Goal: Task Accomplishment & Management: Use online tool/utility

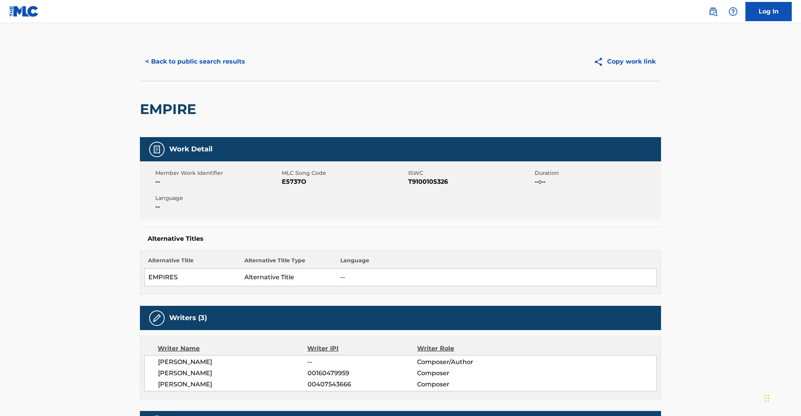
click at [633, 58] on button "Copy work link" at bounding box center [624, 61] width 73 height 19
click at [207, 62] on button "< Back to public search results" at bounding box center [195, 61] width 111 height 19
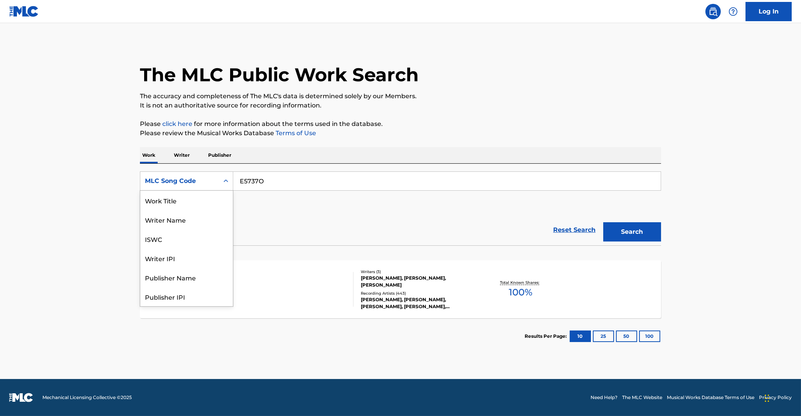
click at [225, 181] on icon "Search Form" at bounding box center [226, 181] width 8 height 8
click at [176, 202] on div "Work Title" at bounding box center [186, 200] width 92 height 19
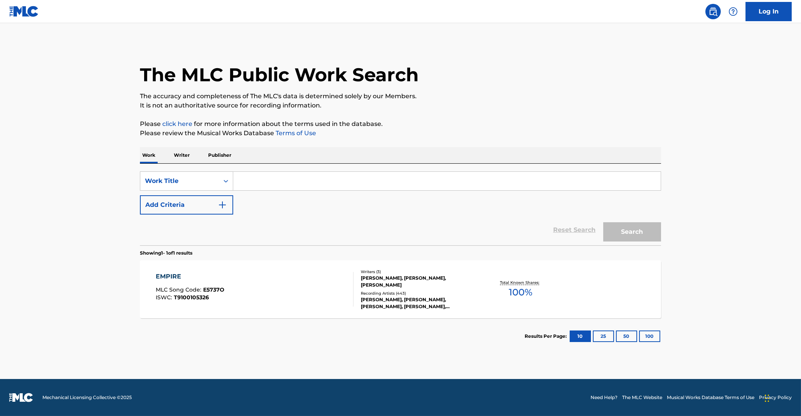
click at [273, 182] on input "Search Form" at bounding box center [446, 181] width 427 height 18
type input "empires (part 1)"
click at [603, 222] on button "Search" at bounding box center [632, 231] width 58 height 19
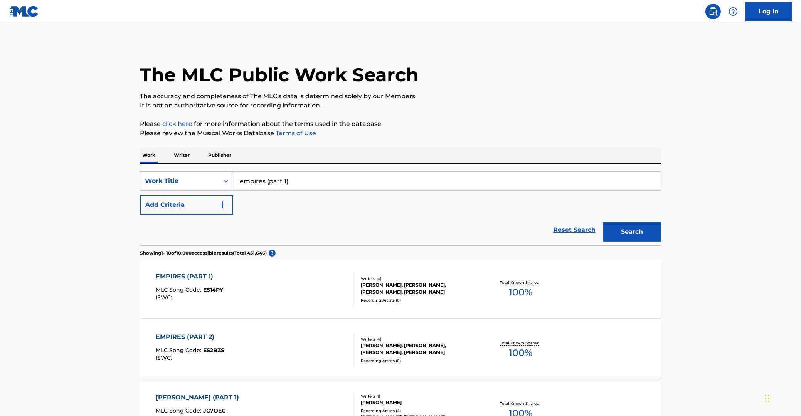
click at [179, 276] on div "EMPIRES (PART 1)" at bounding box center [189, 276] width 67 height 9
click at [181, 336] on div "EMPIRES (PART 2)" at bounding box center [190, 336] width 69 height 9
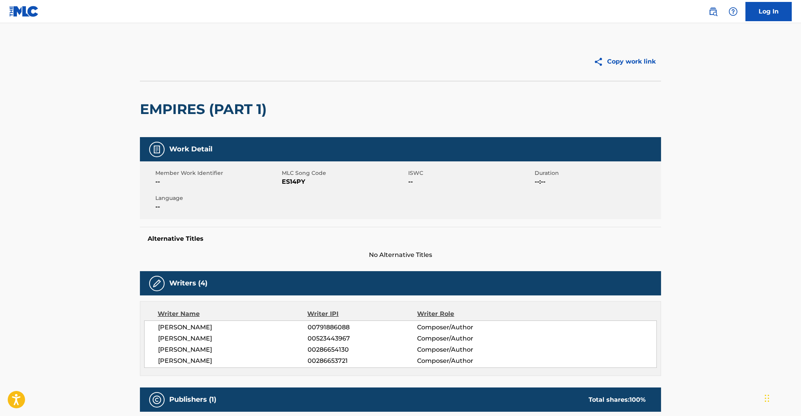
click at [627, 60] on button "Copy work link" at bounding box center [624, 61] width 73 height 19
click at [626, 62] on button "Copy work link" at bounding box center [624, 61] width 73 height 19
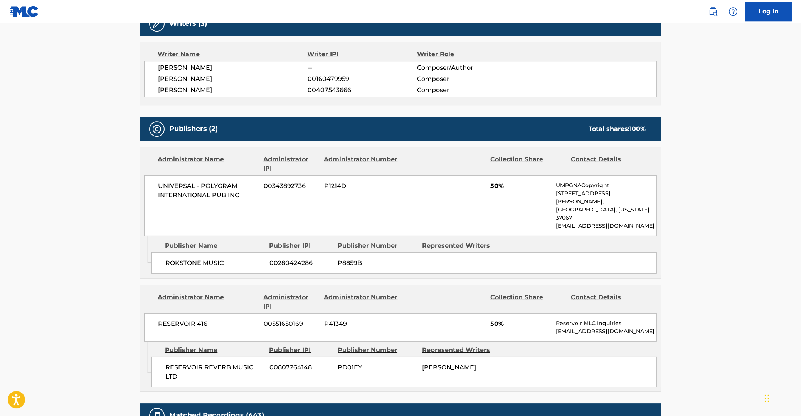
scroll to position [330, 0]
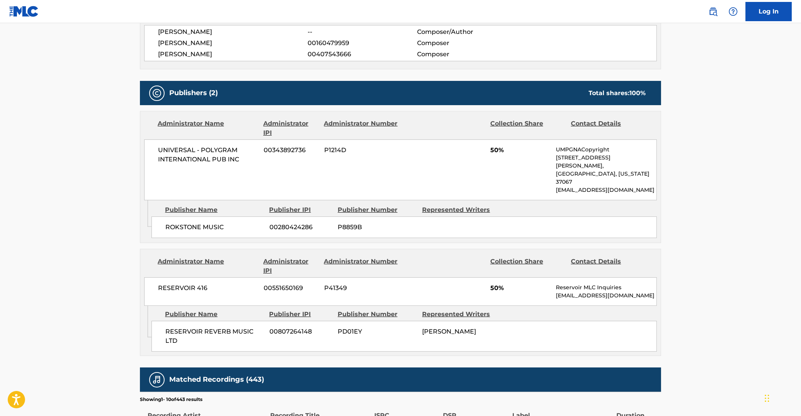
drag, startPoint x: 74, startPoint y: 119, endPoint x: 354, endPoint y: 41, distance: 290.8
click at [78, 118] on main "Copy work link EMPIRE Work Detail Member Work Identifier -- MLC Song Code E5737…" at bounding box center [400, 174] width 801 height 962
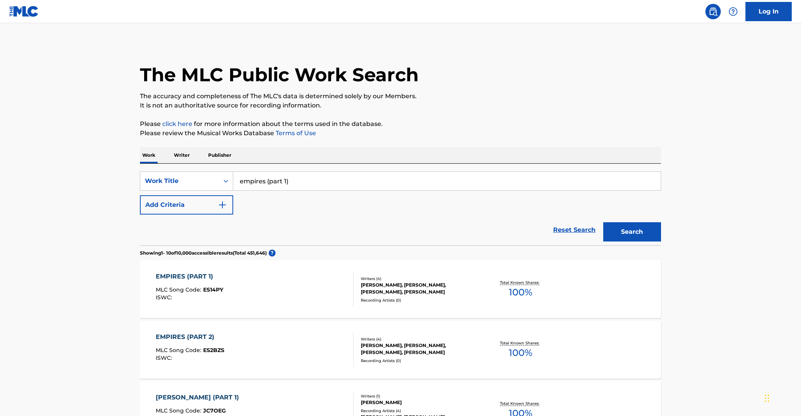
click at [767, 15] on link "Log In" at bounding box center [768, 11] width 46 height 19
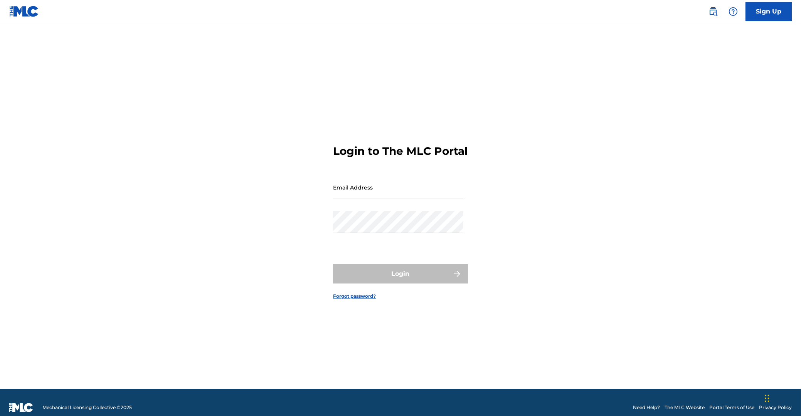
type input "[EMAIL_ADDRESS][DOMAIN_NAME]"
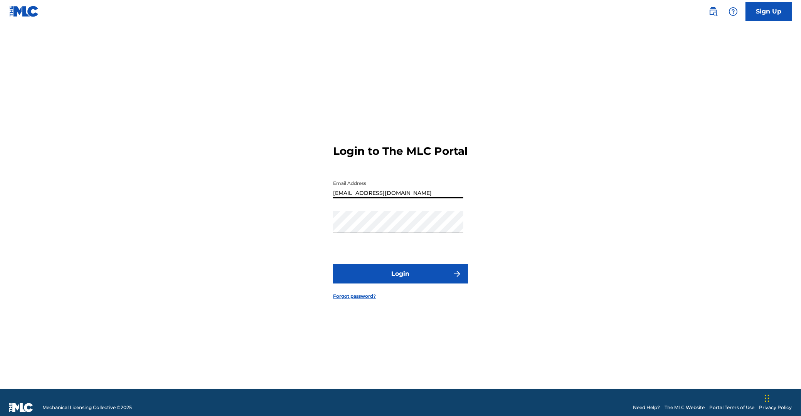
click at [403, 197] on input "[EMAIL_ADDRESS][DOMAIN_NAME]" at bounding box center [398, 187] width 130 height 22
click at [403, 280] on button "Login" at bounding box center [400, 273] width 135 height 19
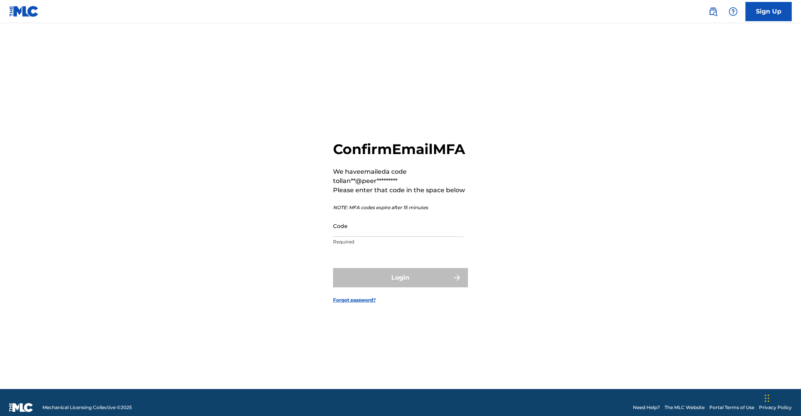
click at [408, 237] on input "Code" at bounding box center [398, 226] width 130 height 22
paste input "771797"
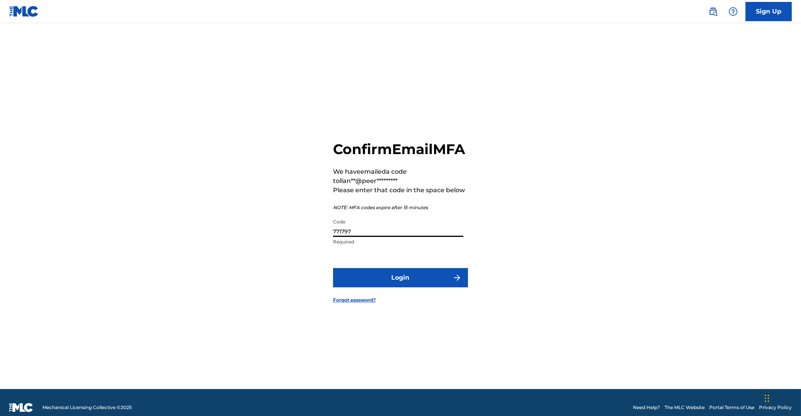
type input "771797"
click at [410, 287] on button "Login" at bounding box center [400, 277] width 135 height 19
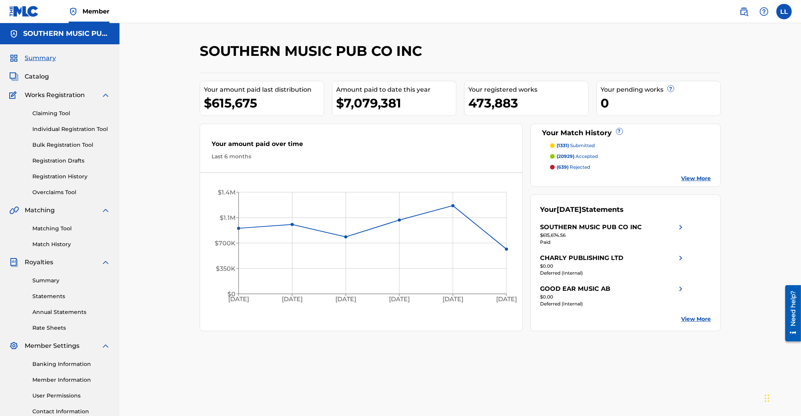
click at [40, 76] on span "Catalog" at bounding box center [37, 76] width 24 height 9
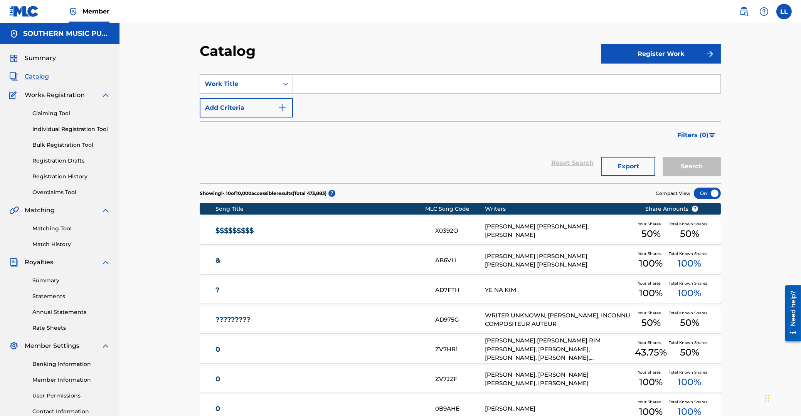
click at [312, 81] on input "Search Form" at bounding box center [506, 84] width 427 height 18
paste input "BRACKISH"
type input "BRACKISH"
click at [675, 165] on button "Search" at bounding box center [692, 166] width 58 height 19
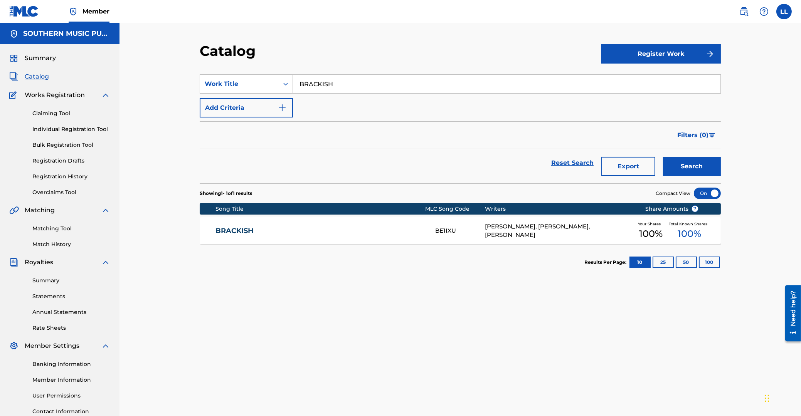
click at [224, 234] on link "BRACKISH" at bounding box center [320, 231] width 210 height 9
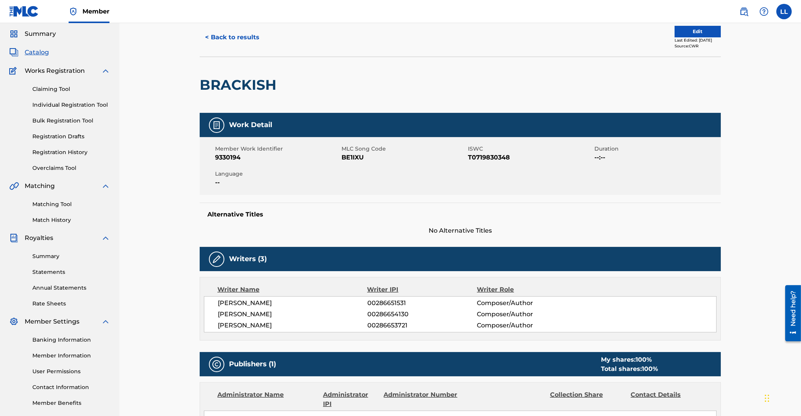
scroll to position [41, 0]
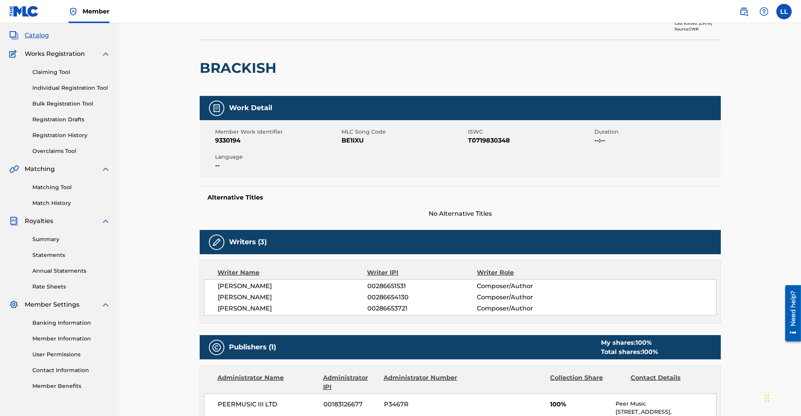
click at [383, 308] on span "00286653721" at bounding box center [421, 308] width 109 height 9
copy span "00286653721"
drag, startPoint x: 220, startPoint y: 309, endPoint x: 282, endPoint y: 309, distance: 62.0
click at [282, 309] on span "MERCEDES LANDER" at bounding box center [292, 308] width 149 height 9
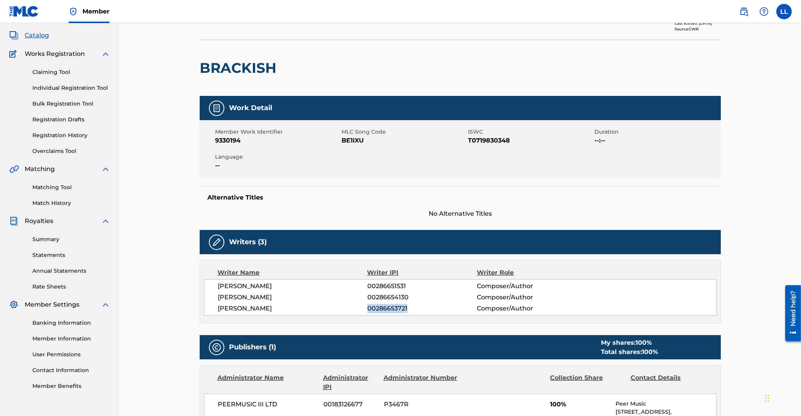
scroll to position [0, 0]
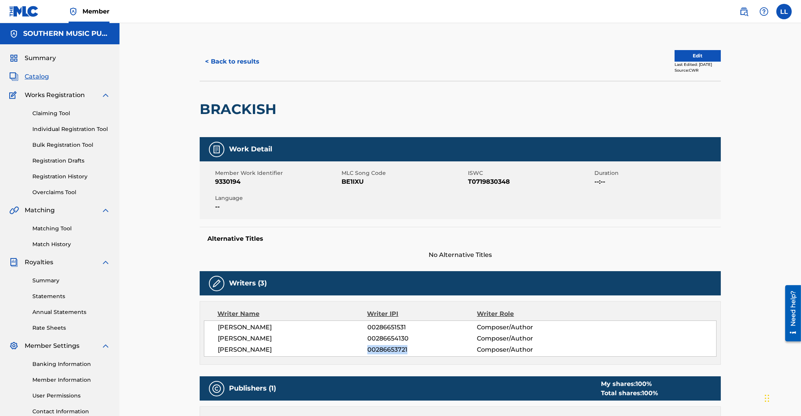
click at [35, 75] on span "Catalog" at bounding box center [37, 76] width 24 height 9
click at [390, 351] on span "00286653721" at bounding box center [421, 349] width 109 height 9
copy span "00286653721"
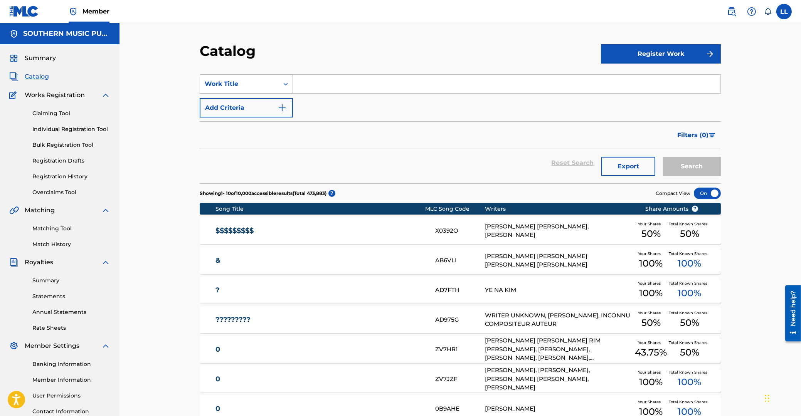
click at [284, 84] on icon "Search Form" at bounding box center [285, 84] width 5 height 3
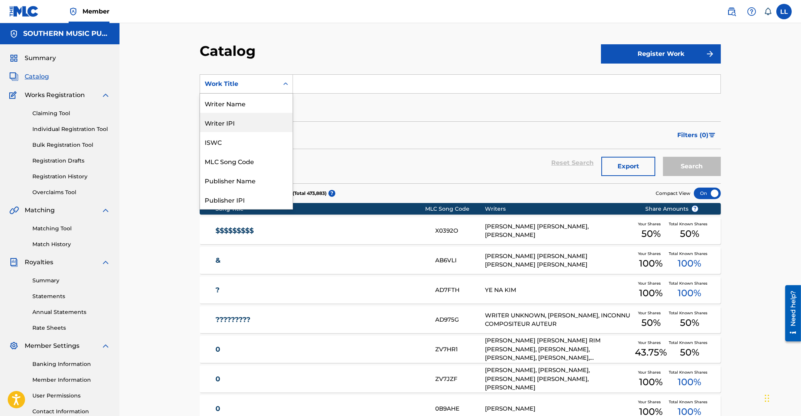
click at [230, 124] on div "Writer IPI" at bounding box center [246, 122] width 92 height 19
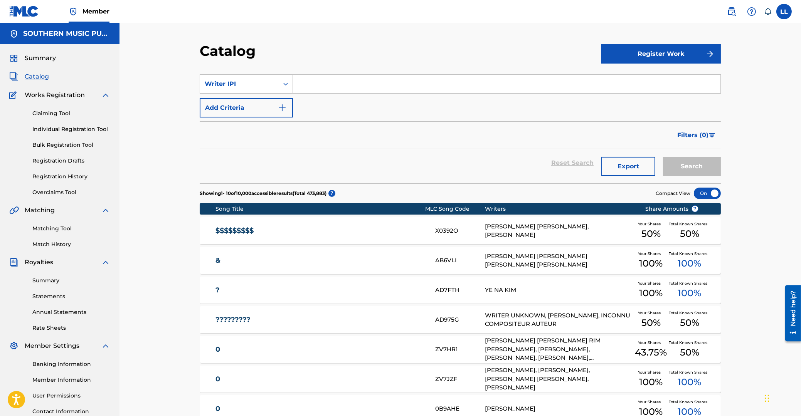
click at [327, 85] on input "Search Form" at bounding box center [506, 84] width 427 height 18
drag, startPoint x: 329, startPoint y: 86, endPoint x: 338, endPoint y: 86, distance: 8.9
click at [331, 85] on input "Search Form" at bounding box center [506, 84] width 427 height 18
paste input "00286653721"
type input "00286653721"
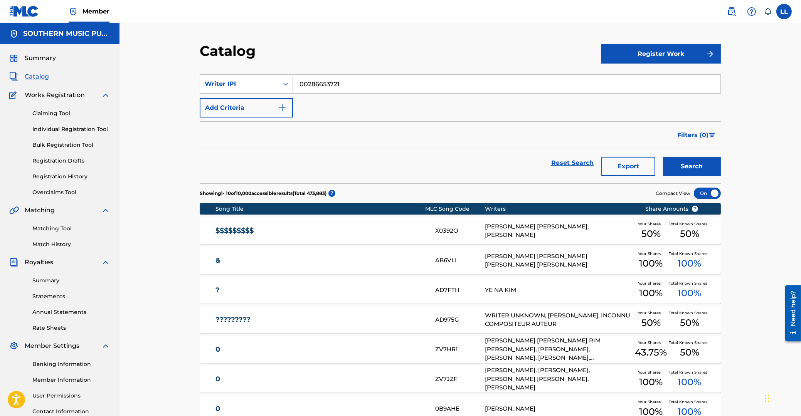
click at [697, 170] on button "Search" at bounding box center [692, 166] width 58 height 19
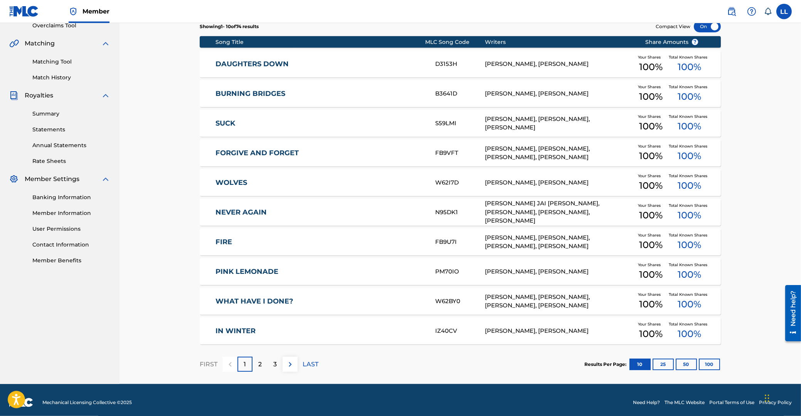
scroll to position [172, 0]
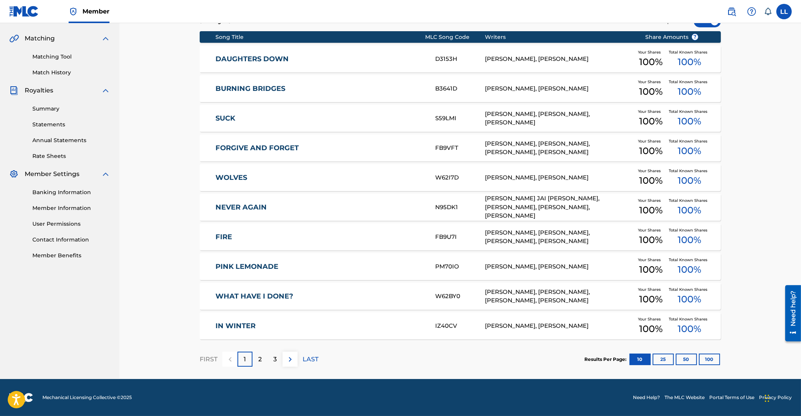
click at [716, 360] on button "100" at bounding box center [708, 360] width 21 height 12
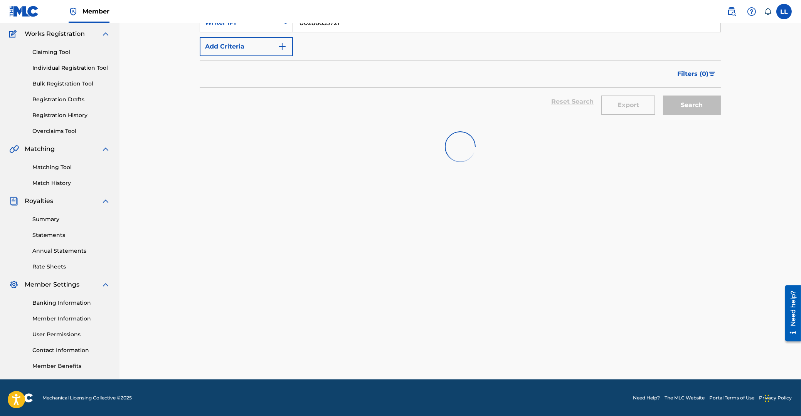
scroll to position [0, 0]
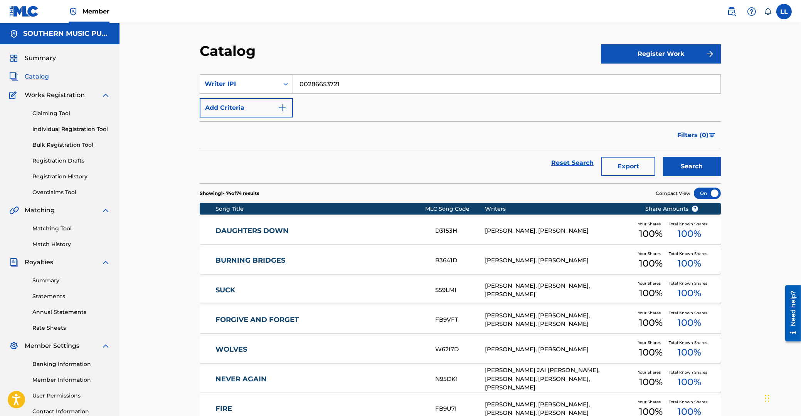
click at [635, 168] on button "Export" at bounding box center [628, 166] width 54 height 19
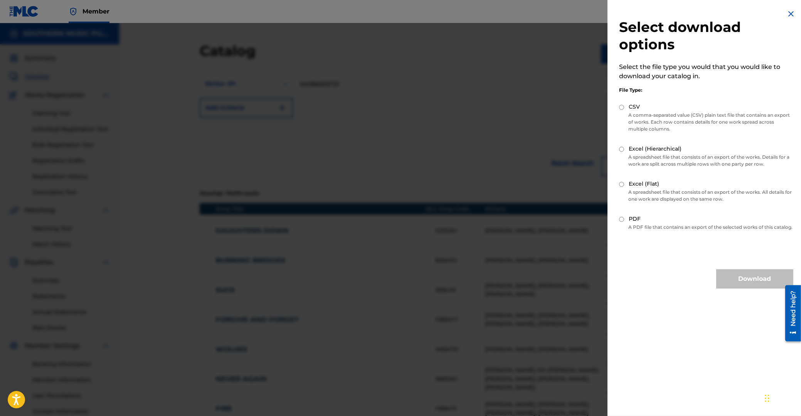
click at [622, 184] on input "Excel (Flat)" at bounding box center [621, 184] width 5 height 5
radio input "true"
click at [744, 282] on button "Download" at bounding box center [754, 278] width 77 height 19
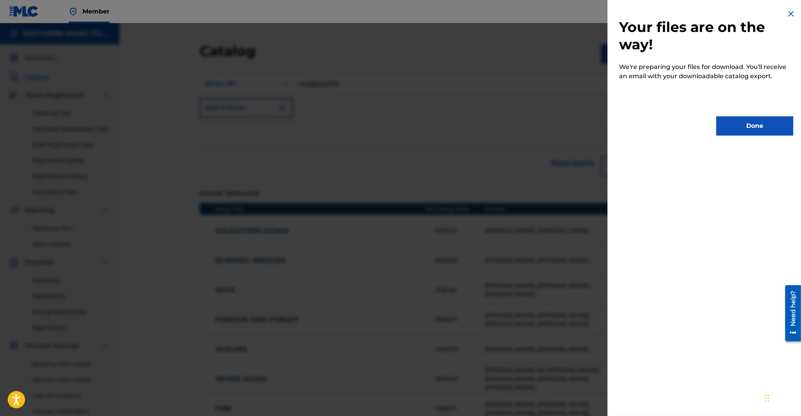
click at [759, 123] on button "Done" at bounding box center [754, 125] width 77 height 19
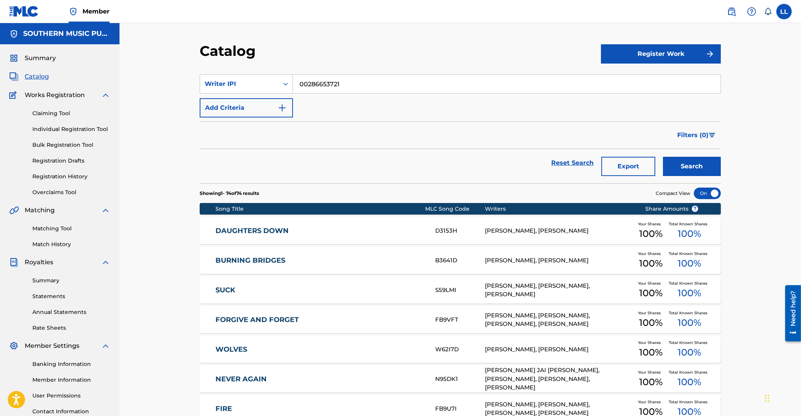
click at [283, 82] on icon "Search Form" at bounding box center [286, 84] width 8 height 8
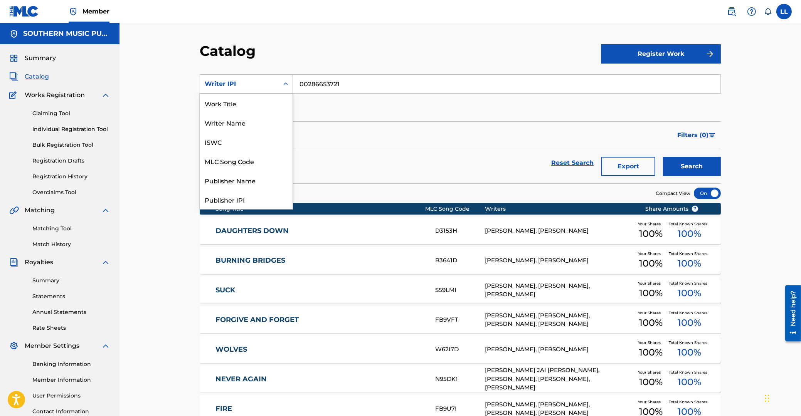
scroll to position [116, 0]
click at [44, 63] on div "Summary Catalog Works Registration Claiming Tool Individual Registration Tool B…" at bounding box center [59, 242] width 119 height 396
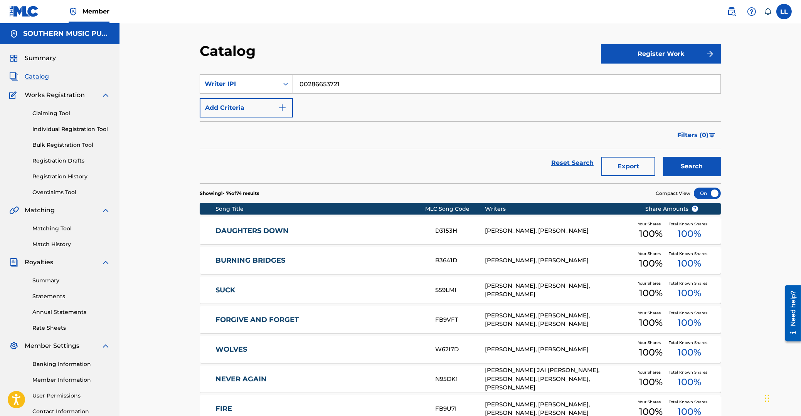
click at [42, 78] on span "Catalog" at bounding box center [37, 76] width 24 height 9
click at [286, 84] on icon "Search Form" at bounding box center [285, 84] width 5 height 3
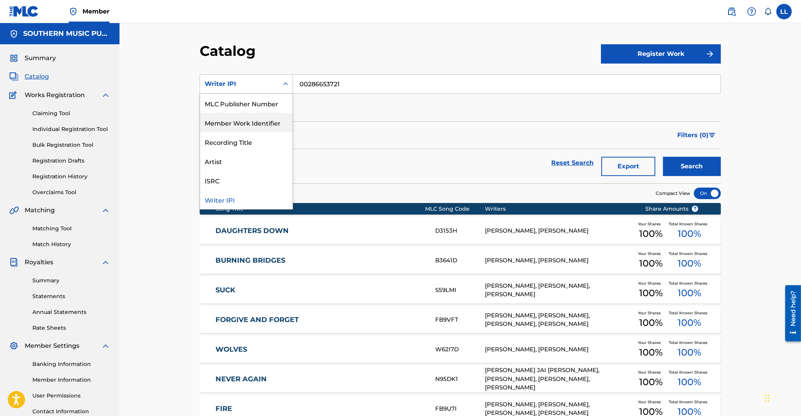
scroll to position [0, 0]
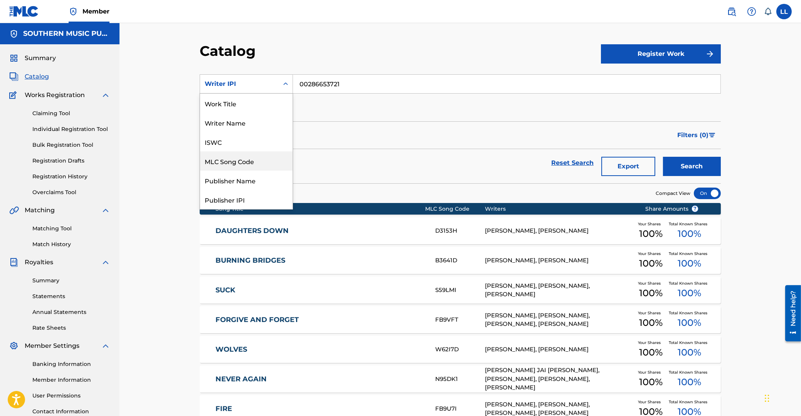
click at [233, 165] on div "MLC Song Code" at bounding box center [246, 160] width 92 height 19
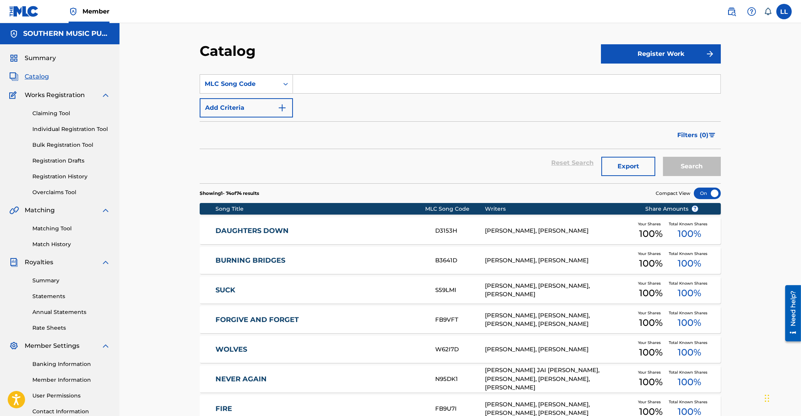
click at [347, 80] on input "Search Form" at bounding box center [506, 84] width 427 height 18
paste input "L3778X"
type input "L3778X"
click at [687, 163] on button "Search" at bounding box center [692, 166] width 58 height 19
